Goal: Find specific page/section: Find specific page/section

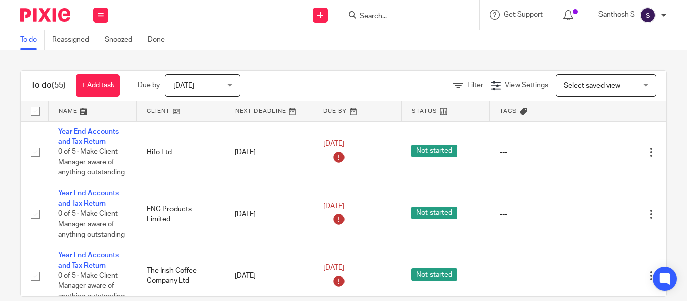
click at [377, 16] on input "Search" at bounding box center [404, 16] width 91 height 9
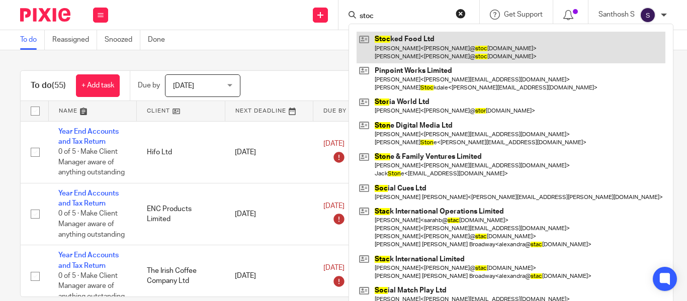
type input "stoc"
click at [410, 34] on link at bounding box center [511, 47] width 309 height 31
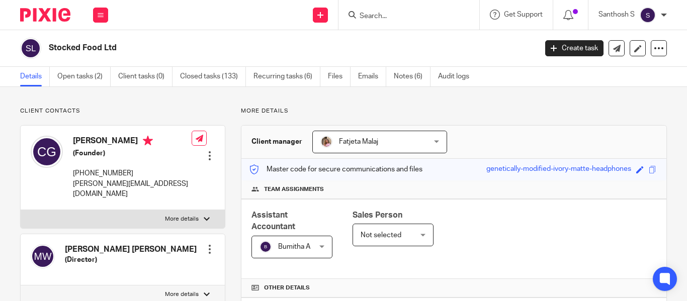
scroll to position [352, 0]
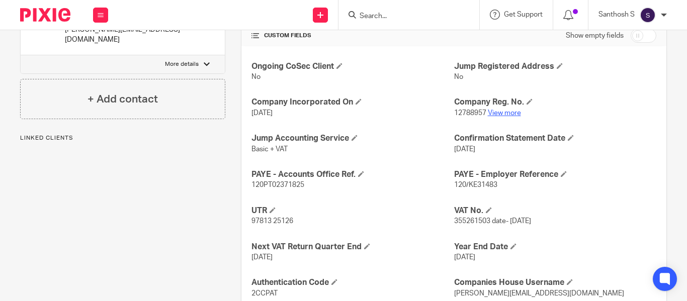
click at [502, 113] on link "View more" at bounding box center [504, 113] width 33 height 7
